Goal: Information Seeking & Learning: Learn about a topic

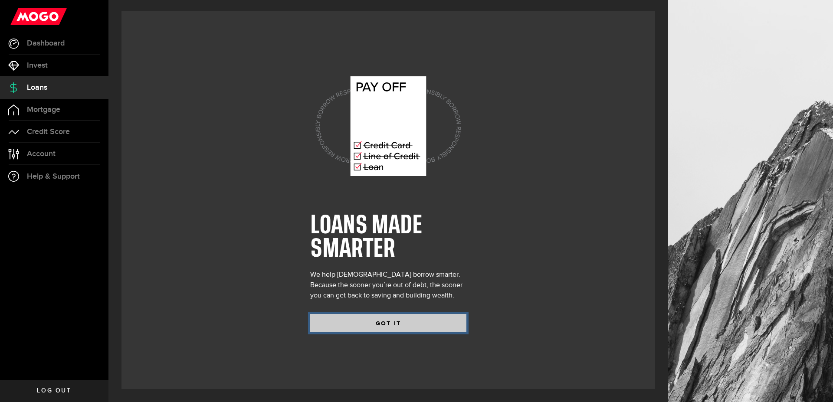
click at [338, 320] on button "GOT IT" at bounding box center [388, 323] width 156 height 18
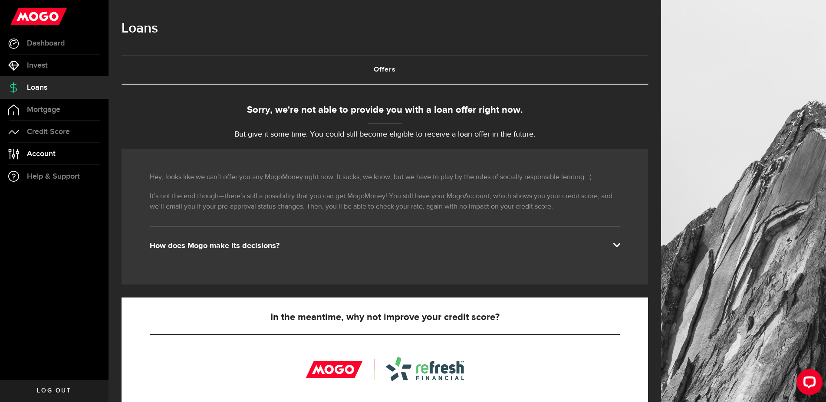
click at [54, 157] on span "Account" at bounding box center [41, 154] width 29 height 8
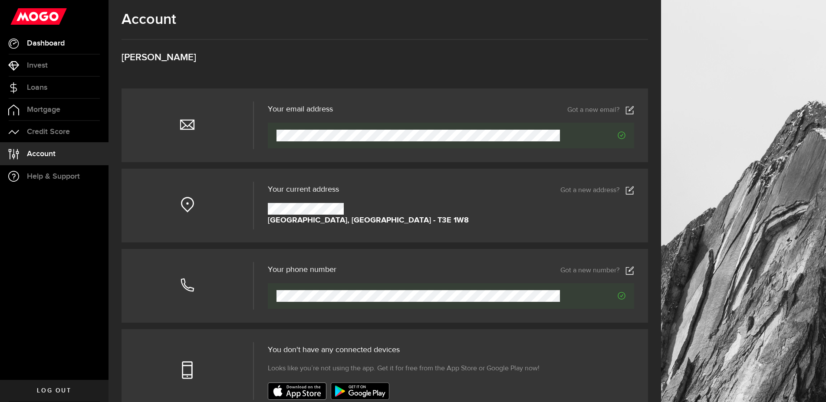
click at [71, 48] on link "Dashboard" at bounding box center [54, 44] width 108 height 22
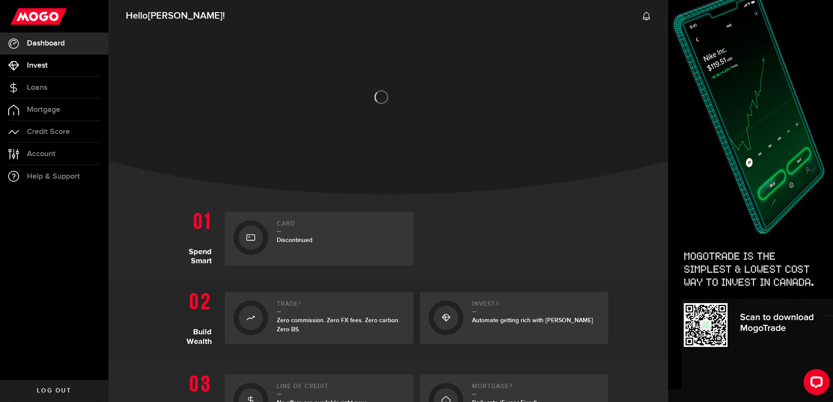
click at [81, 66] on link "Invest" at bounding box center [54, 66] width 108 height 22
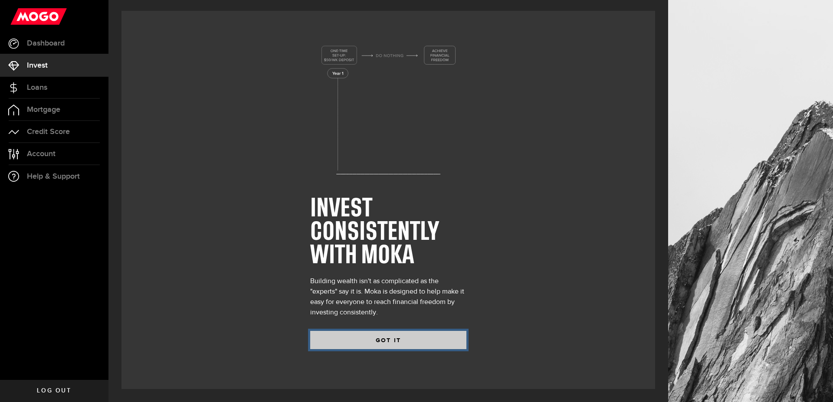
click at [356, 335] on button "GOT IT" at bounding box center [388, 340] width 156 height 18
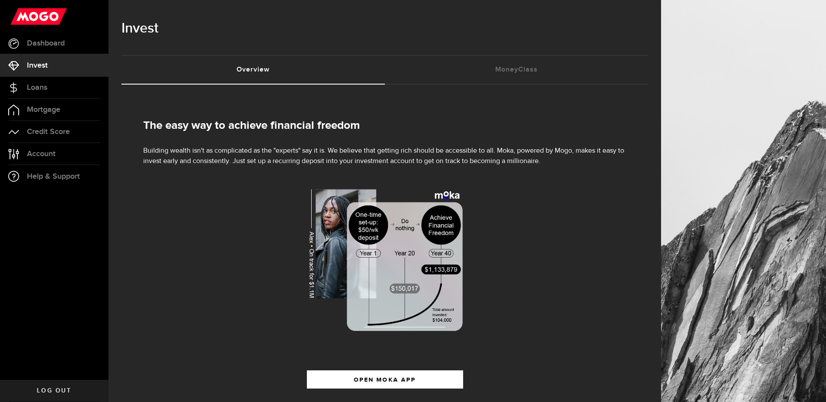
scroll to position [34, 0]
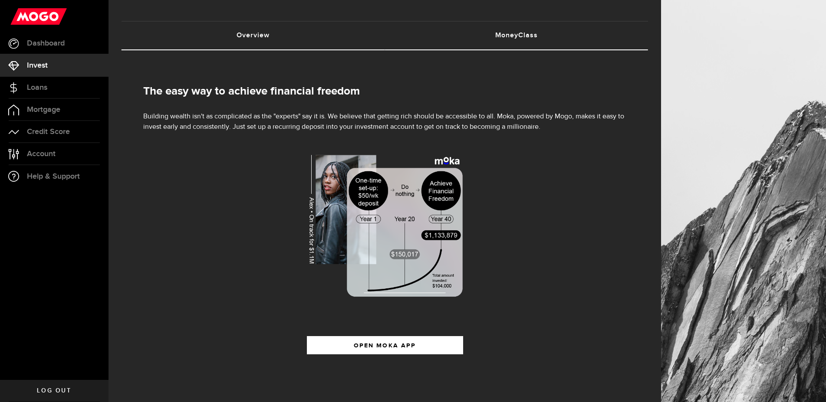
click at [540, 32] on link "MoneyClass (requires attention)" at bounding box center [516, 36] width 263 height 28
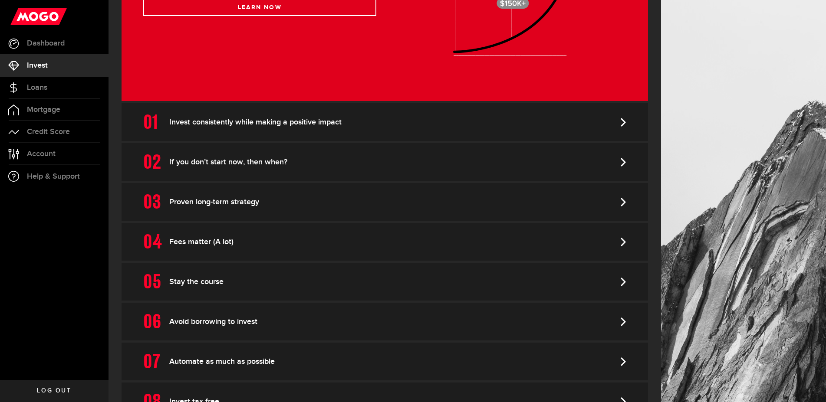
scroll to position [382, 0]
